Goal: Information Seeking & Learning: Compare options

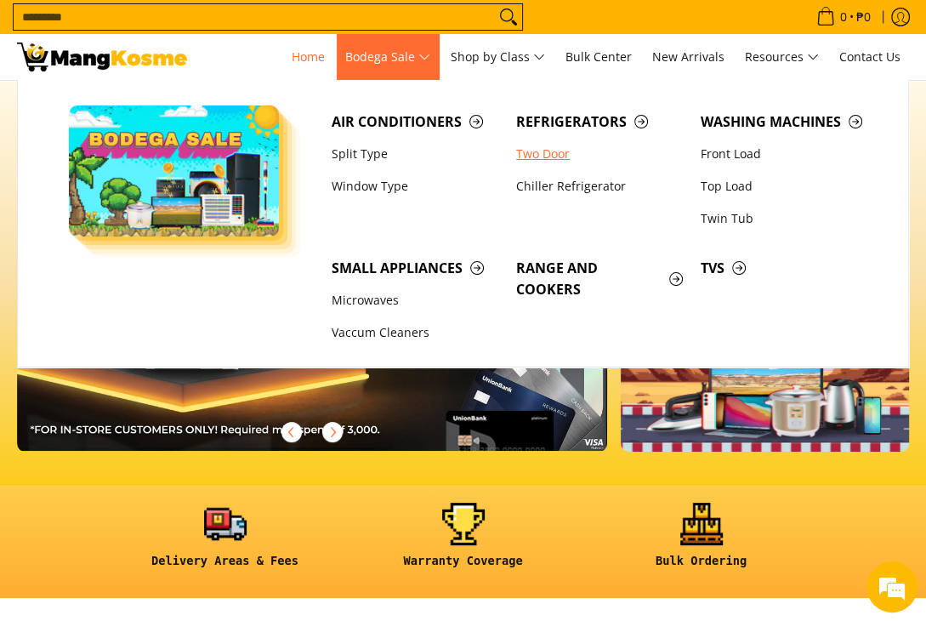
click at [555, 152] on link "Two Door" at bounding box center [600, 154] width 185 height 32
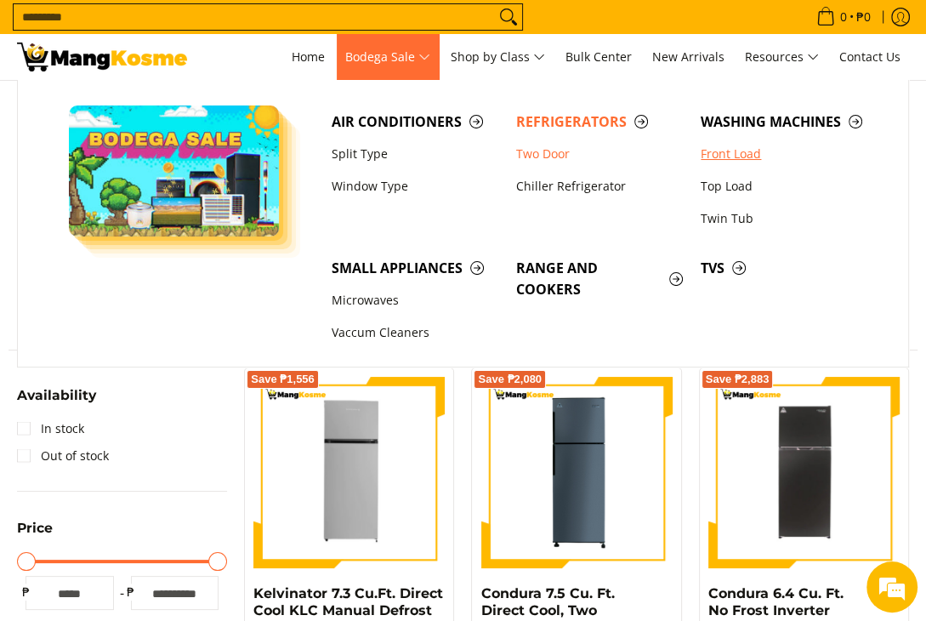
click at [724, 161] on link "Front Load" at bounding box center [784, 154] width 185 height 32
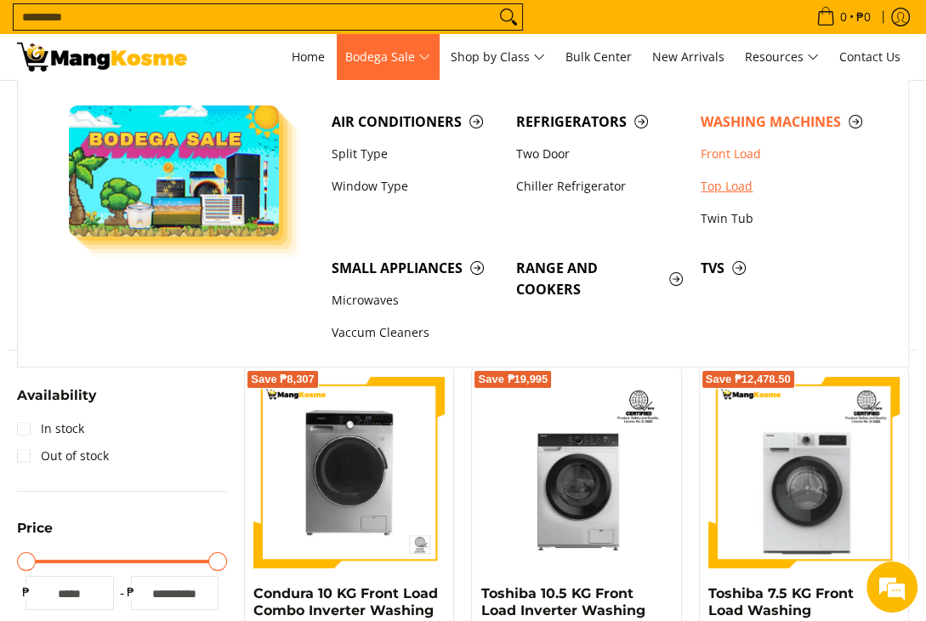
click at [720, 184] on link "Top Load" at bounding box center [784, 186] width 185 height 32
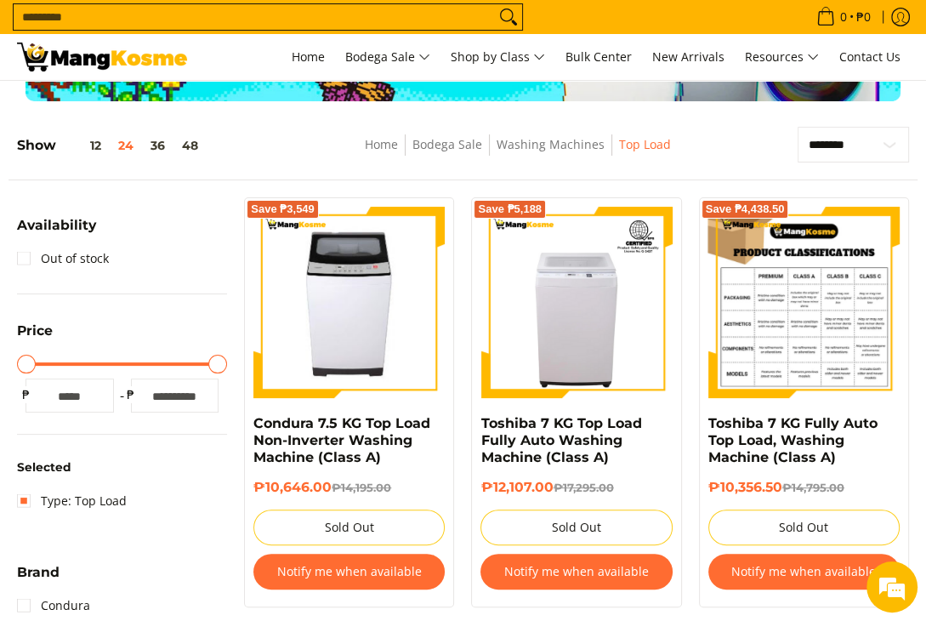
scroll to position [340, 0]
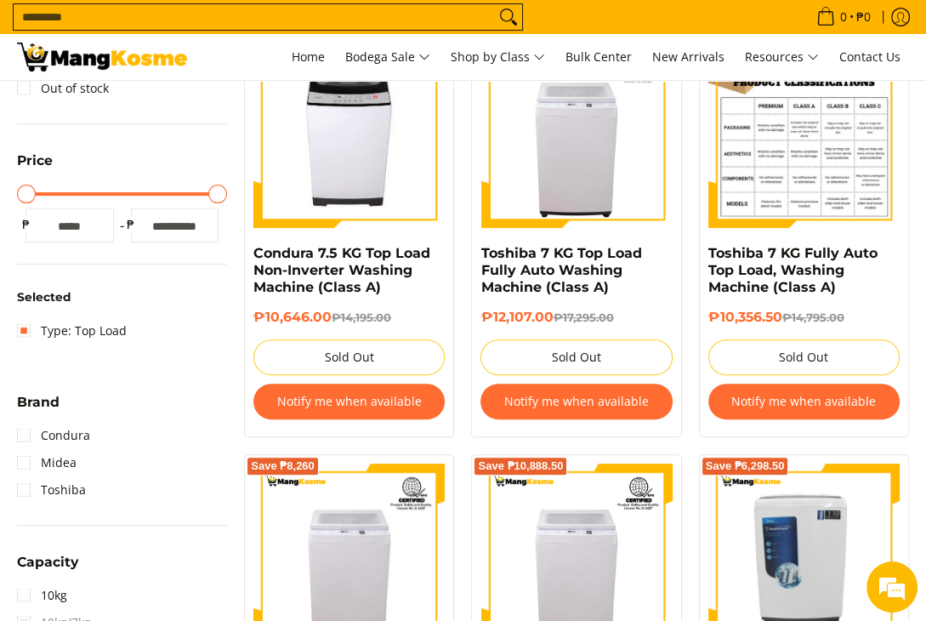
click at [756, 175] on img at bounding box center [804, 132] width 191 height 191
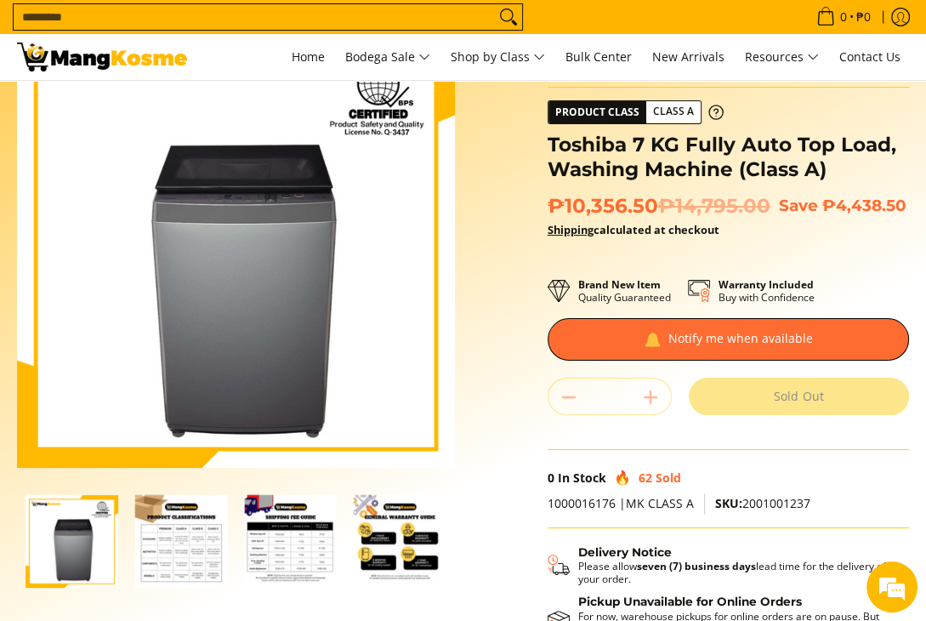
scroll to position [255, 0]
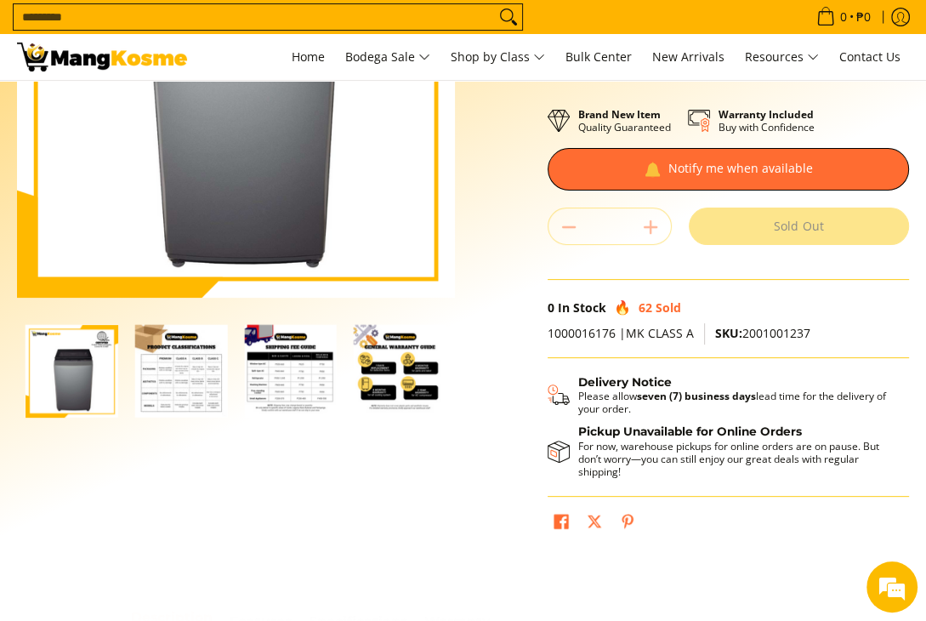
click at [186, 368] on img "Toshiba 7 KG Fully Auto Top Load, Washing Machine (Class A)-2" at bounding box center [181, 371] width 93 height 93
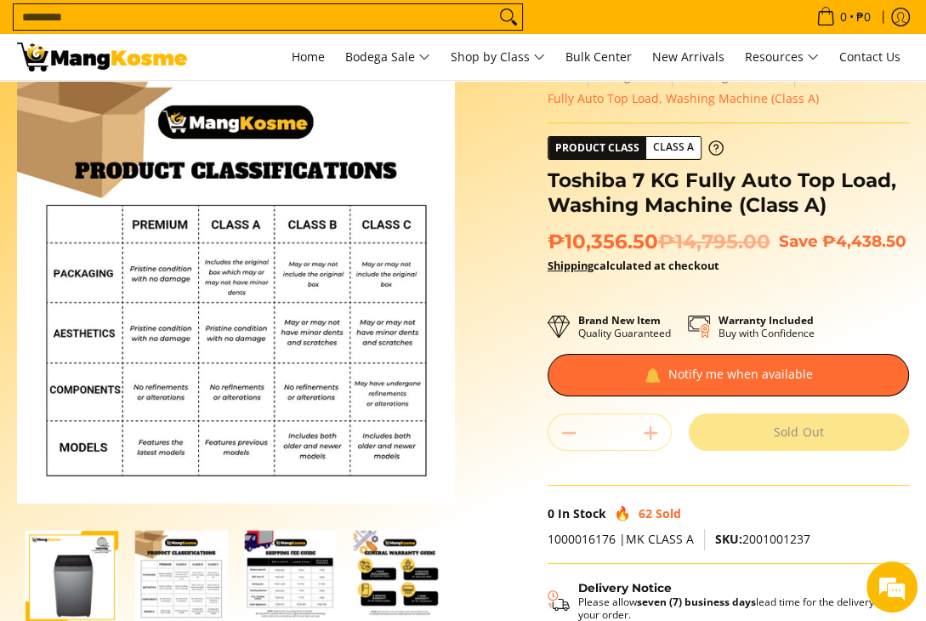
scroll to position [0, 0]
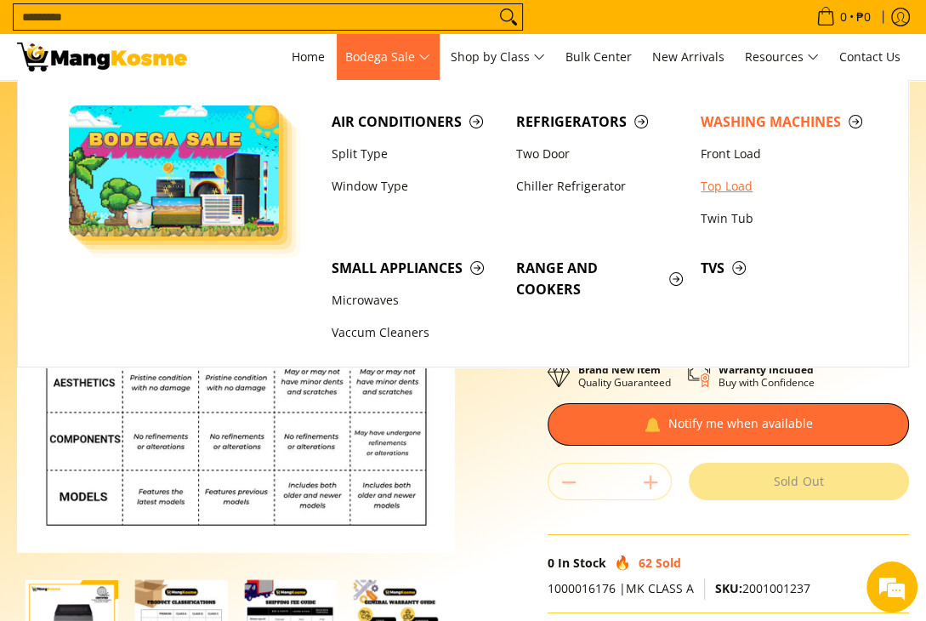
click at [699, 184] on link "Top Load" at bounding box center [784, 186] width 185 height 32
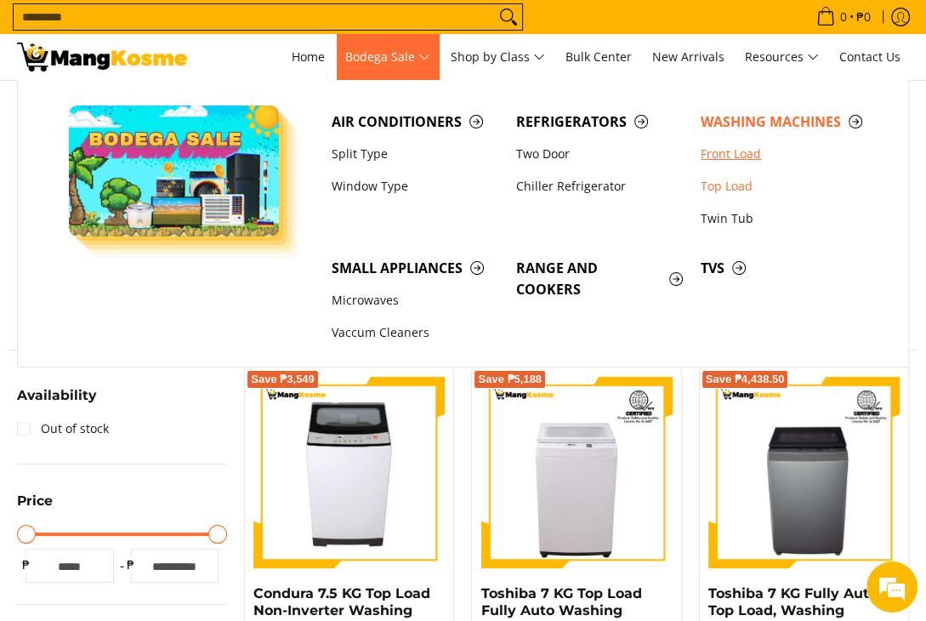
click at [738, 151] on link "Front Load" at bounding box center [784, 154] width 185 height 32
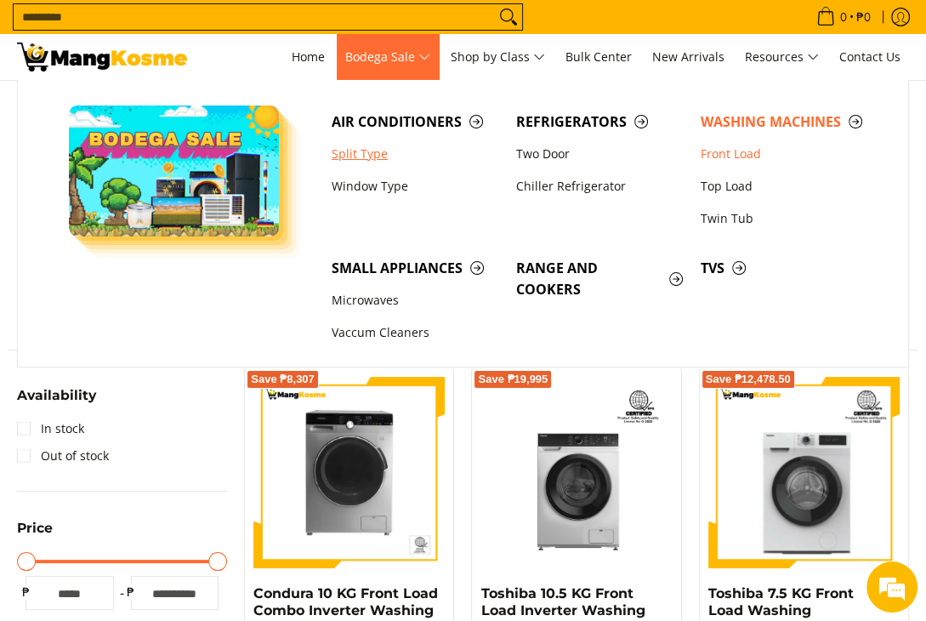
click at [366, 151] on link "Split Type" at bounding box center [415, 154] width 185 height 32
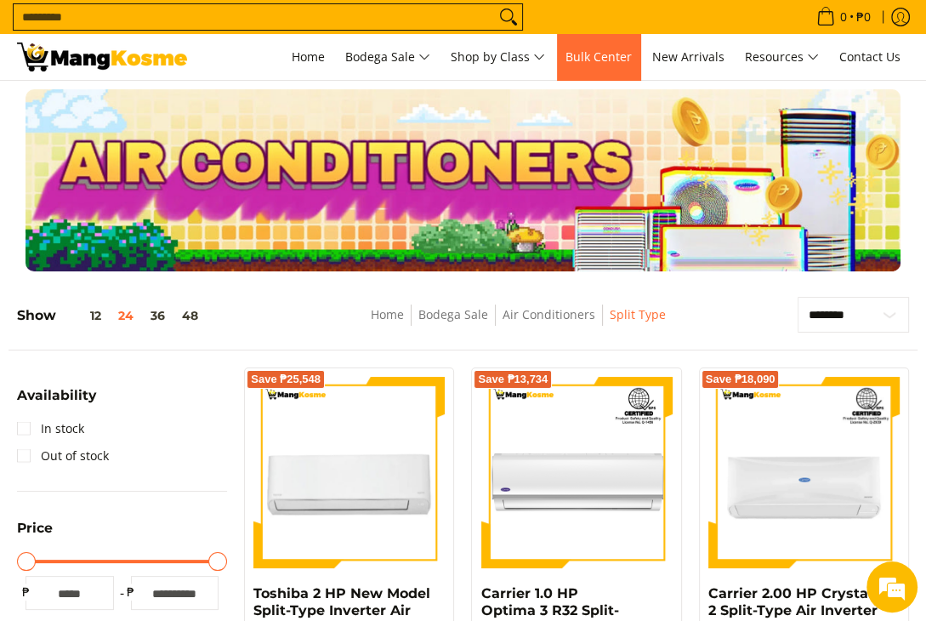
click at [622, 62] on span "Bulk Center" at bounding box center [599, 56] width 66 height 16
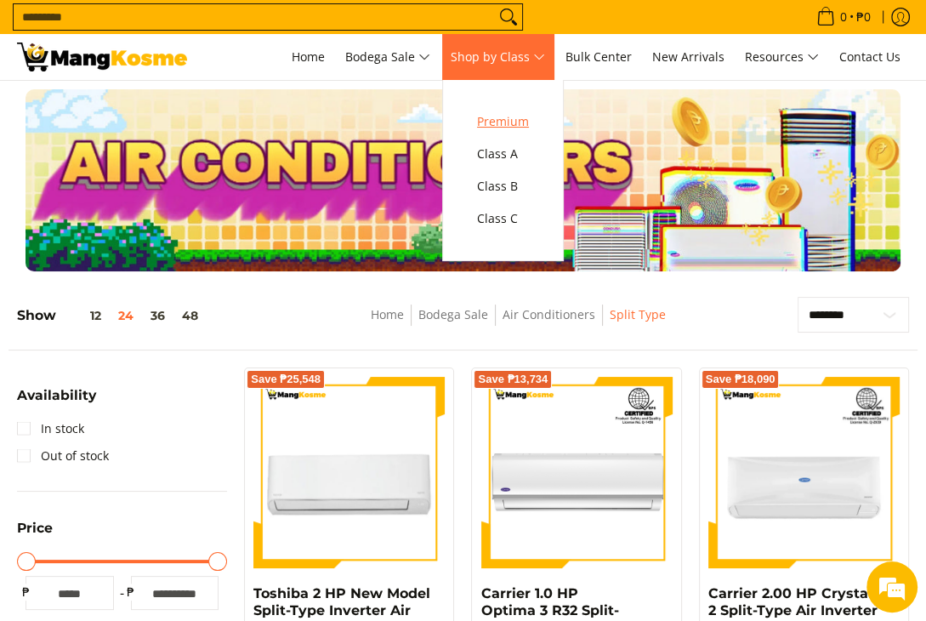
click at [497, 110] on link "Premium" at bounding box center [503, 121] width 69 height 32
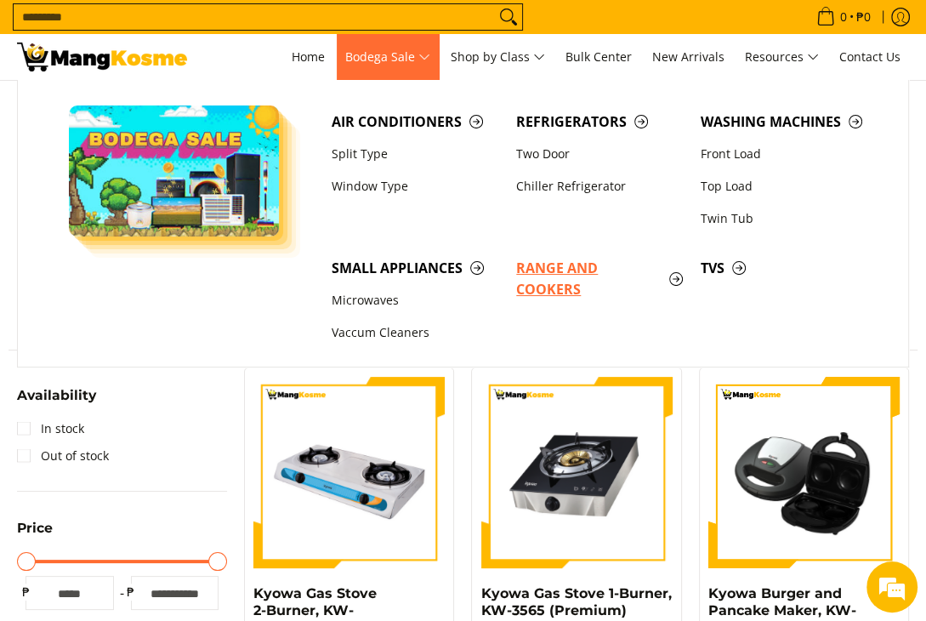
click at [550, 272] on span "Range and Cookers" at bounding box center [600, 279] width 168 height 43
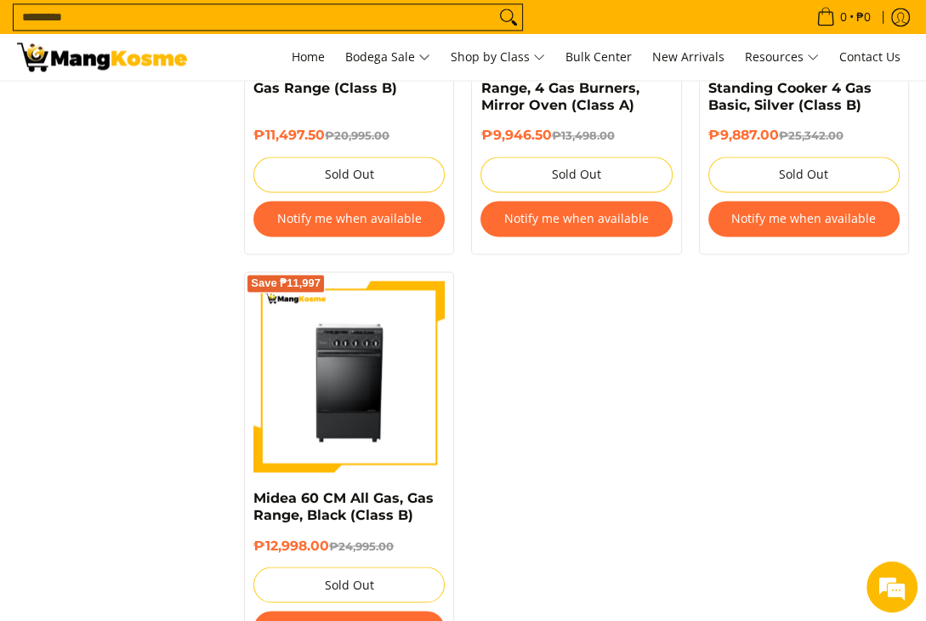
scroll to position [2127, 0]
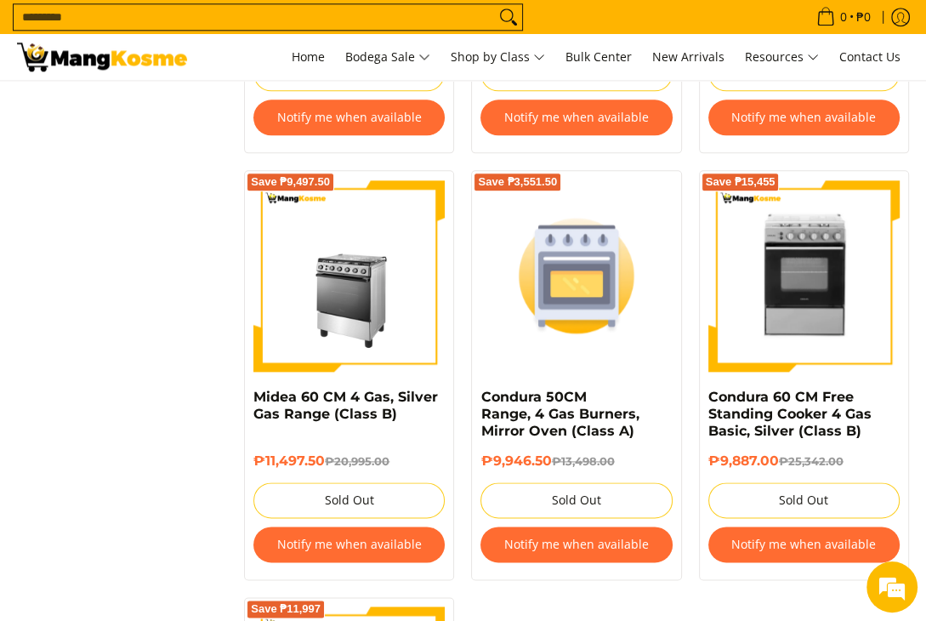
scroll to position [1276, 0]
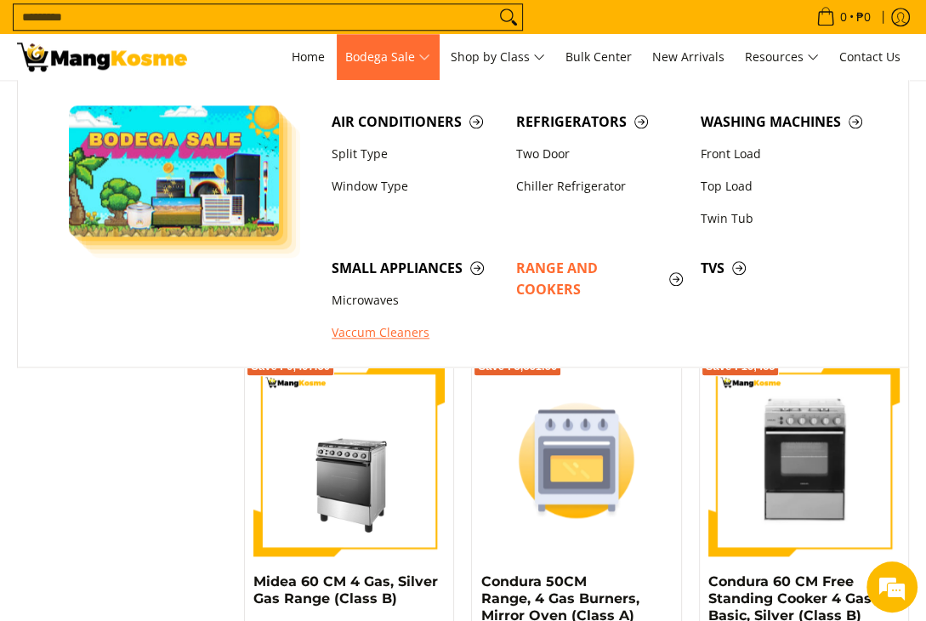
click at [355, 326] on link "Vaccum Cleaners" at bounding box center [415, 333] width 185 height 32
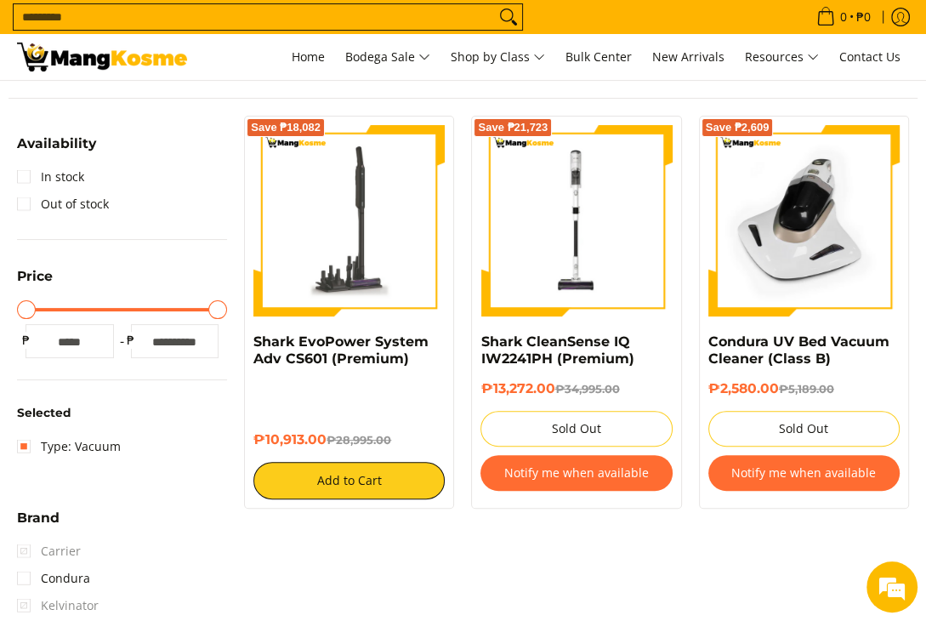
scroll to position [255, 0]
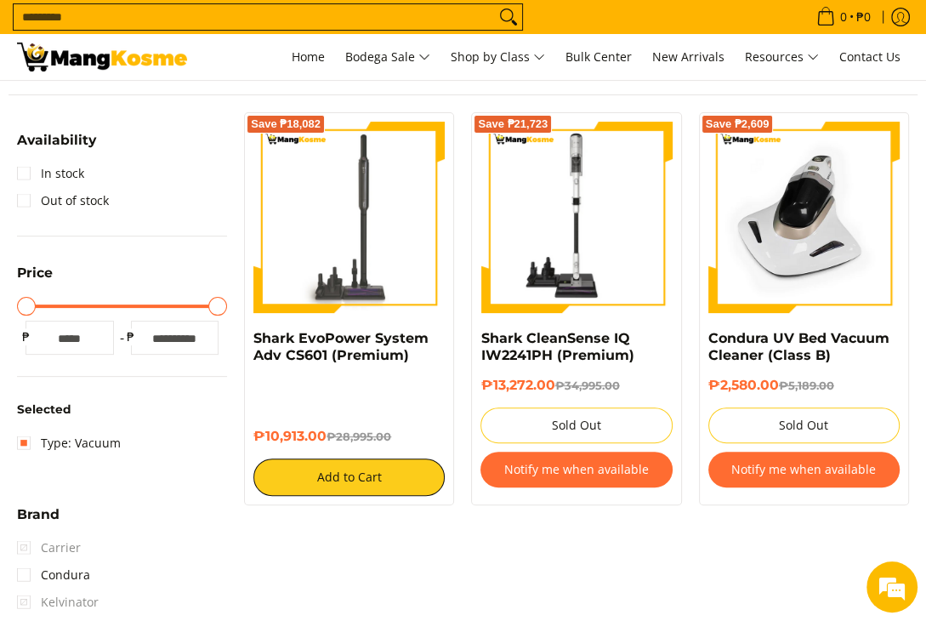
click at [588, 227] on img at bounding box center [576, 217] width 191 height 191
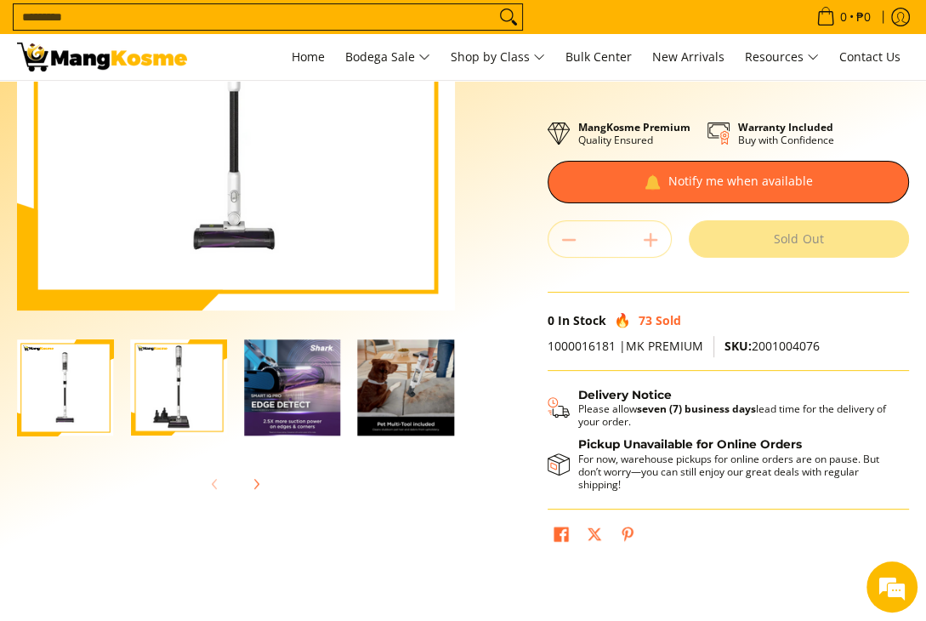
scroll to position [255, 0]
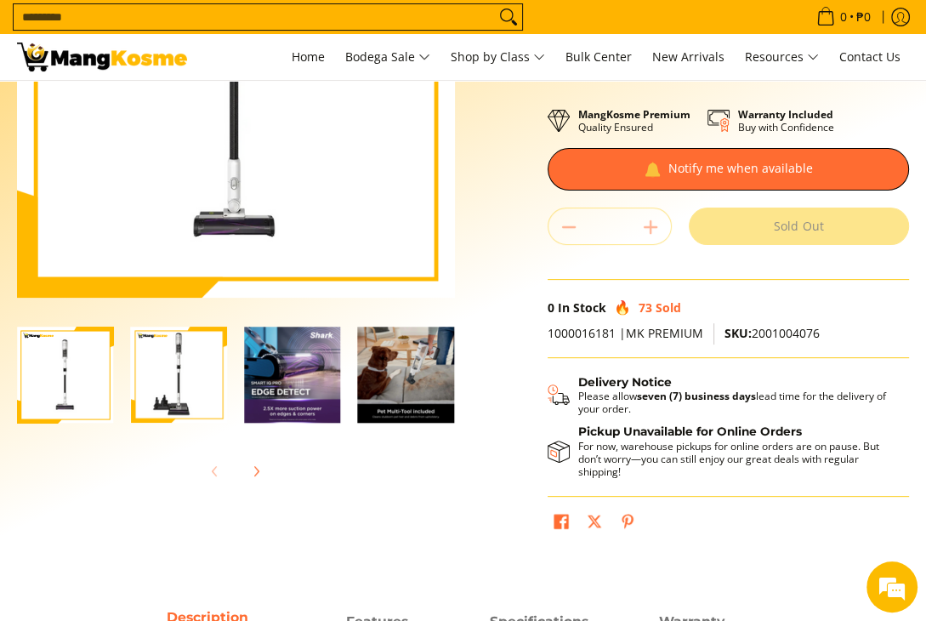
click at [405, 368] on img "Shark CleanSense IQ IW2241PH (Premium)-4" at bounding box center [406, 375] width 97 height 97
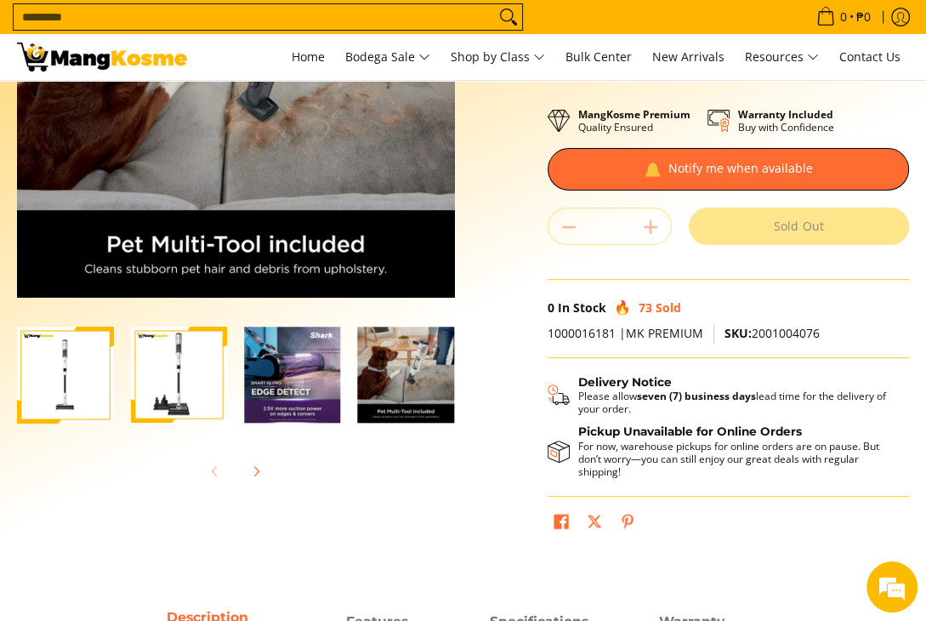
scroll to position [0, 0]
click at [287, 384] on img "Shark CleanSense IQ IW2241PH (Premium)-3" at bounding box center [292, 375] width 97 height 97
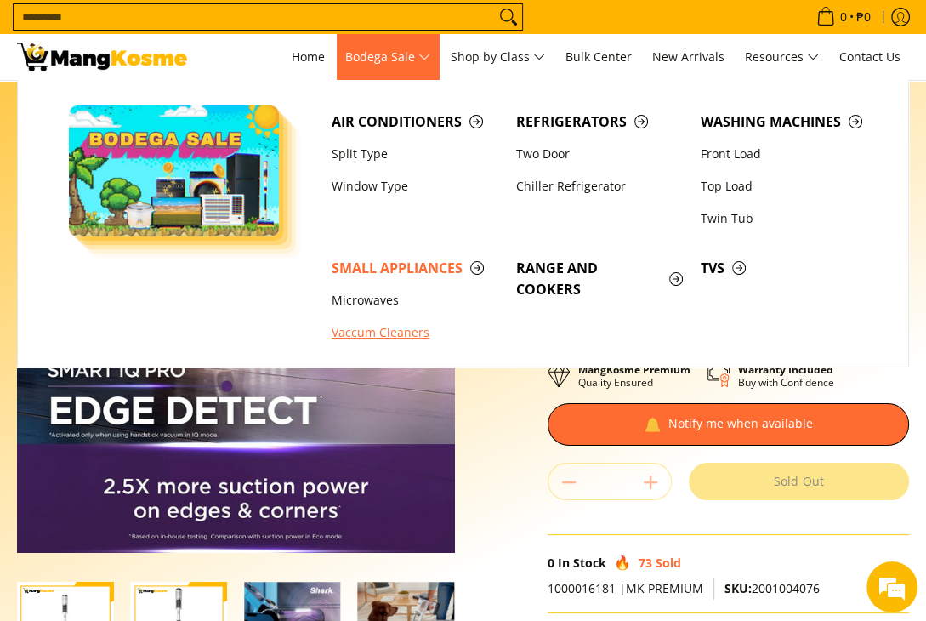
click at [370, 336] on link "Vaccum Cleaners" at bounding box center [415, 333] width 185 height 32
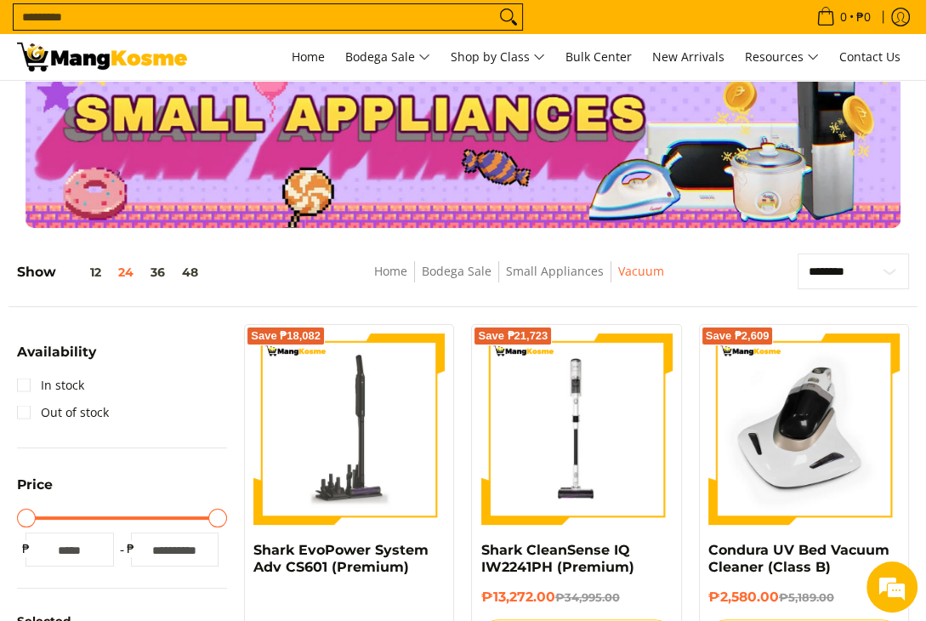
scroll to position [85, 0]
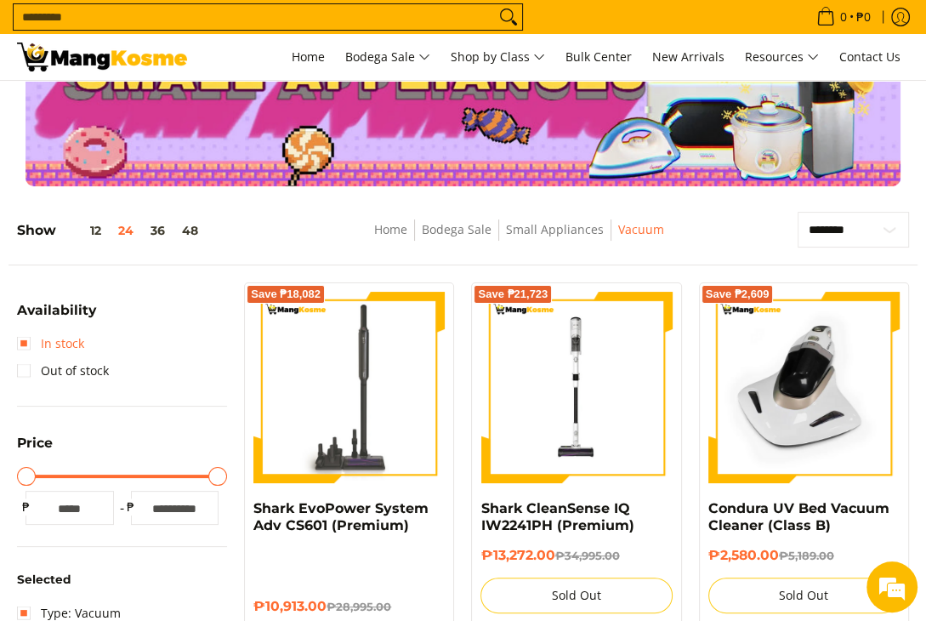
click at [62, 348] on link "In stock" at bounding box center [50, 343] width 67 height 27
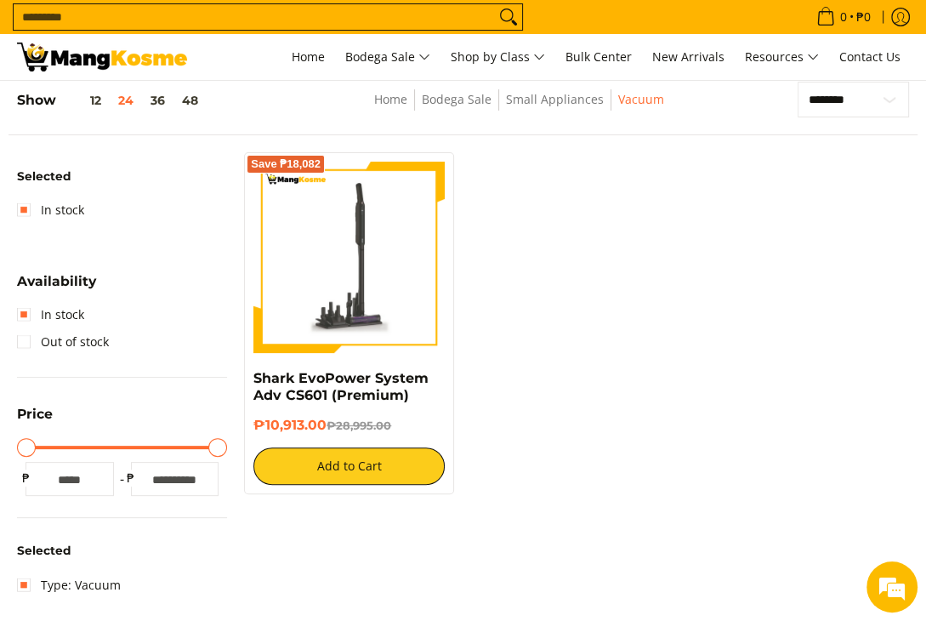
scroll to position [216, 0]
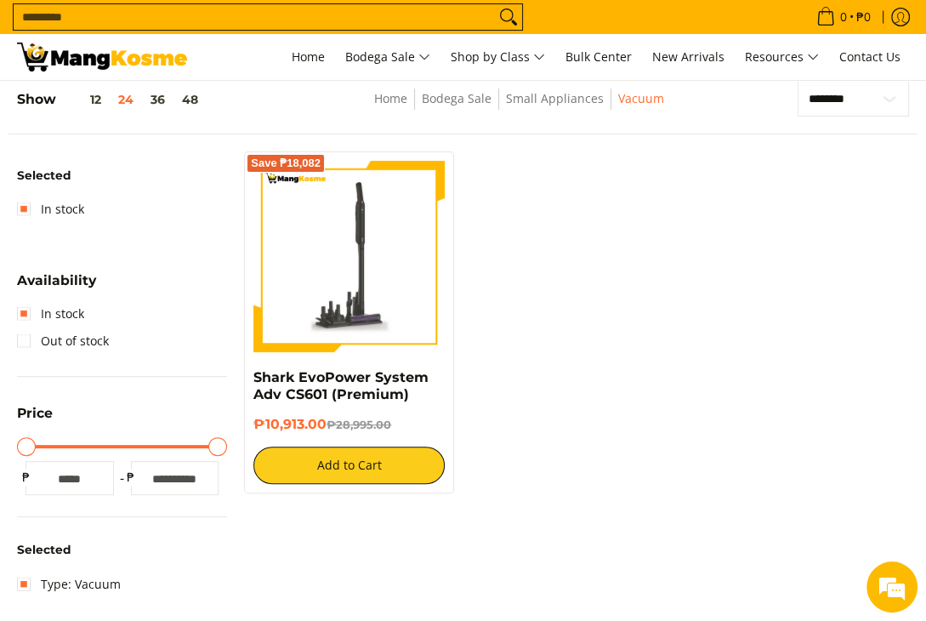
click at [356, 265] on img at bounding box center [349, 256] width 191 height 191
